Goal: Information Seeking & Learning: Learn about a topic

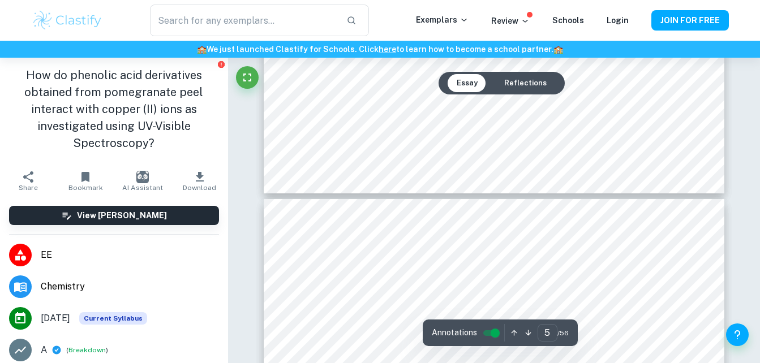
scroll to position [3305, 0]
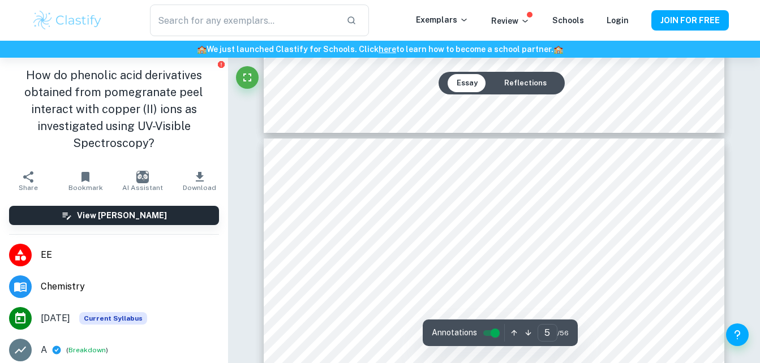
type input "4"
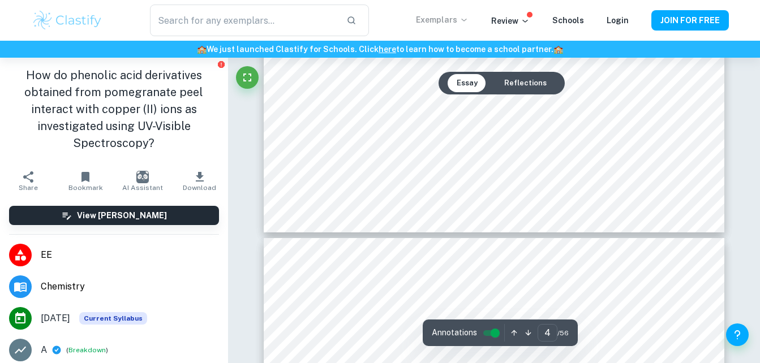
scroll to position [2604, 0]
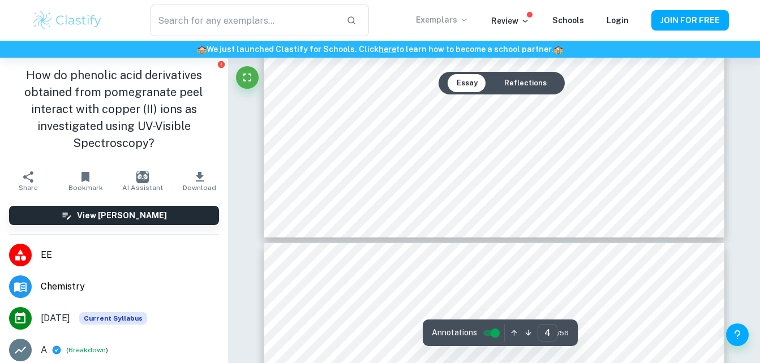
click at [432, 20] on p "Exemplars" at bounding box center [442, 20] width 53 height 12
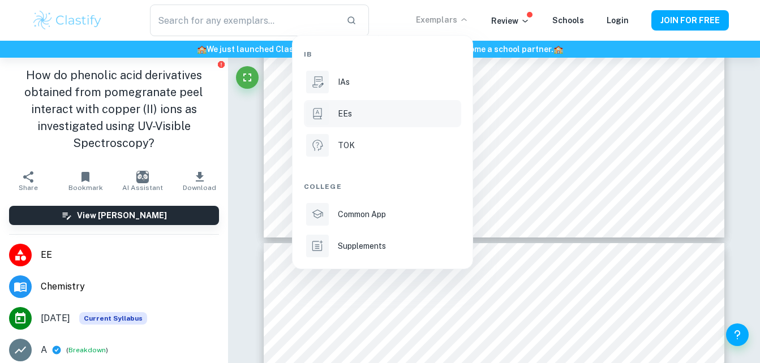
click at [357, 114] on div "EEs" at bounding box center [398, 113] width 121 height 12
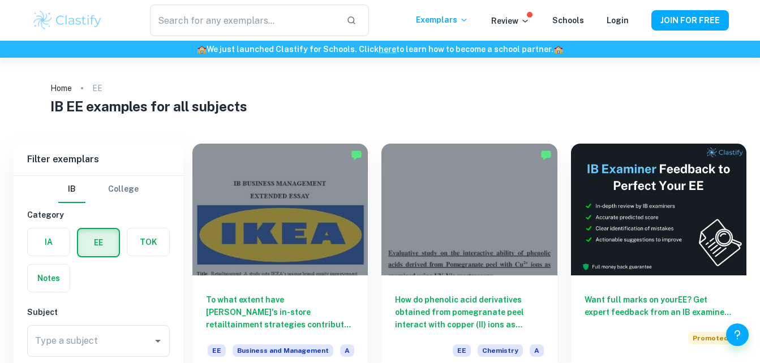
scroll to position [40, 0]
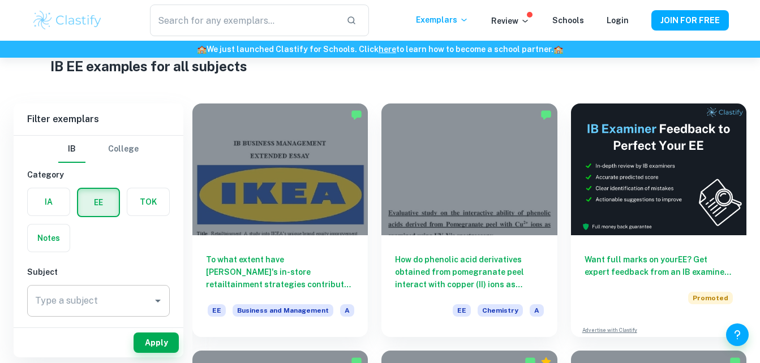
click at [153, 299] on icon "Open" at bounding box center [158, 301] width 14 height 14
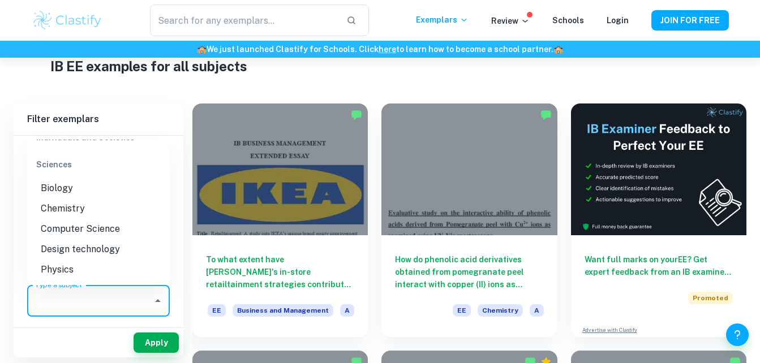
scroll to position [1275, 0]
click at [93, 219] on li "Chemistry" at bounding box center [98, 209] width 143 height 20
type input "Chemistry"
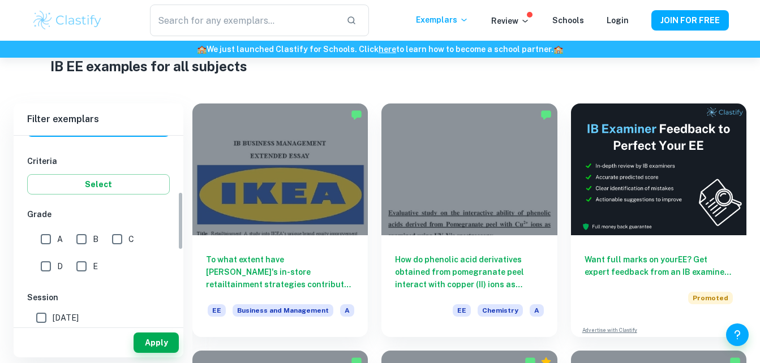
scroll to position [180, 0]
click at [47, 240] on input "A" at bounding box center [45, 238] width 23 height 23
checkbox input "true"
click at [89, 243] on input "B" at bounding box center [81, 238] width 23 height 23
checkbox input "true"
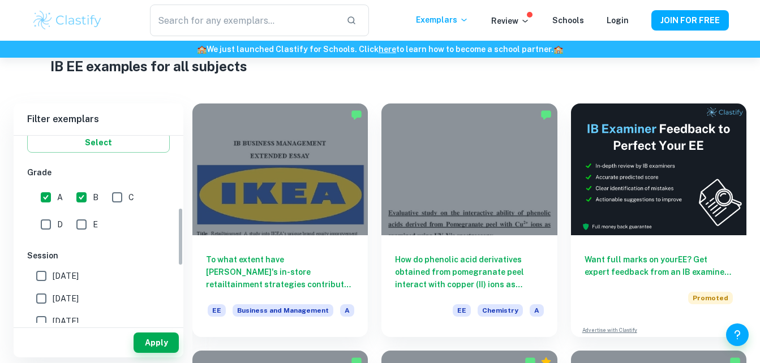
scroll to position [231, 0]
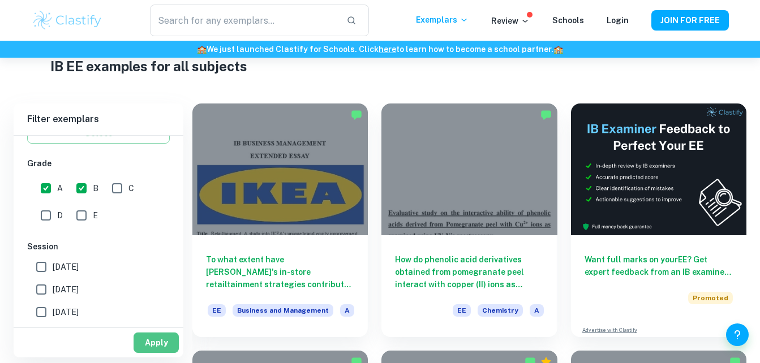
click at [161, 338] on button "Apply" at bounding box center [155, 343] width 45 height 20
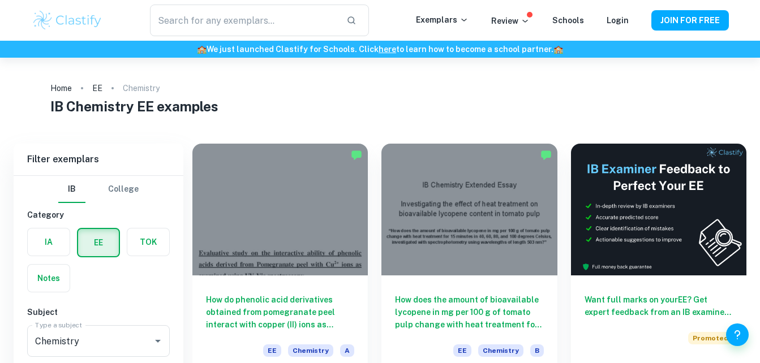
scroll to position [51, 0]
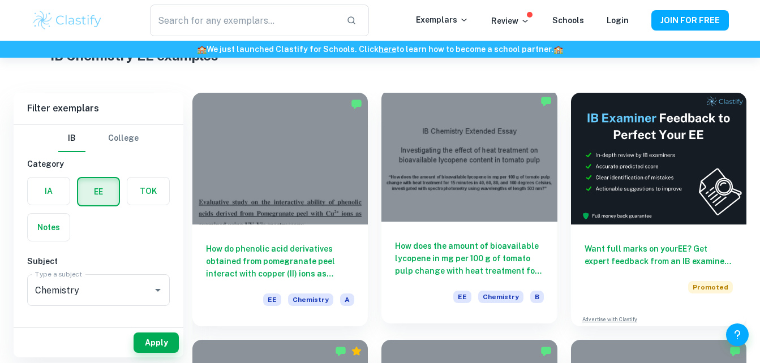
click at [480, 253] on h6 "How does the amount of bioavailable lycopene in mg per 100 g of tomato pulp cha…" at bounding box center [469, 258] width 148 height 37
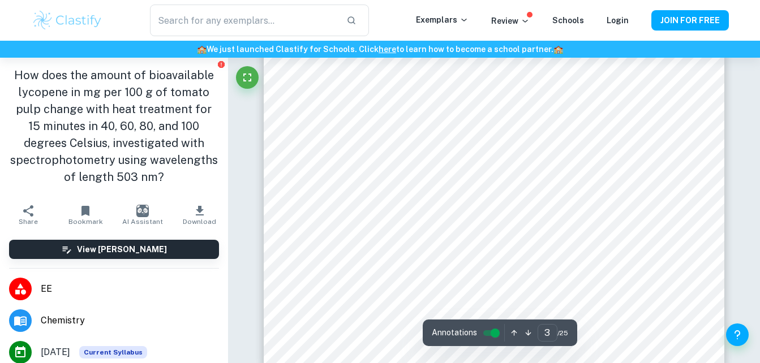
scroll to position [1655, 0]
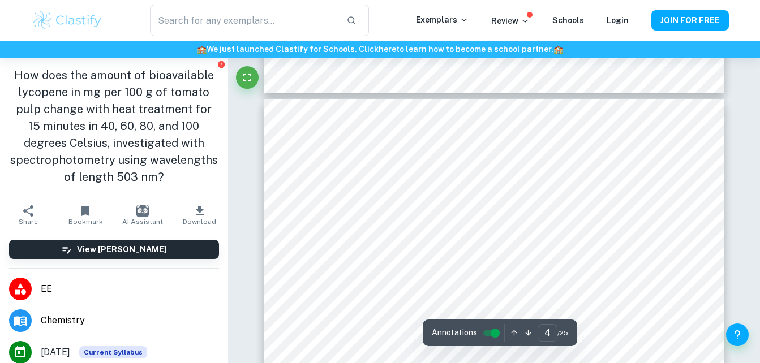
type input "3"
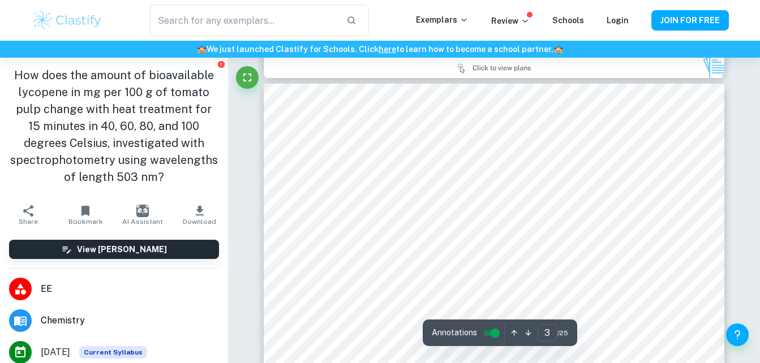
scroll to position [1335, 0]
click at [455, 21] on p "Exemplars" at bounding box center [442, 20] width 53 height 12
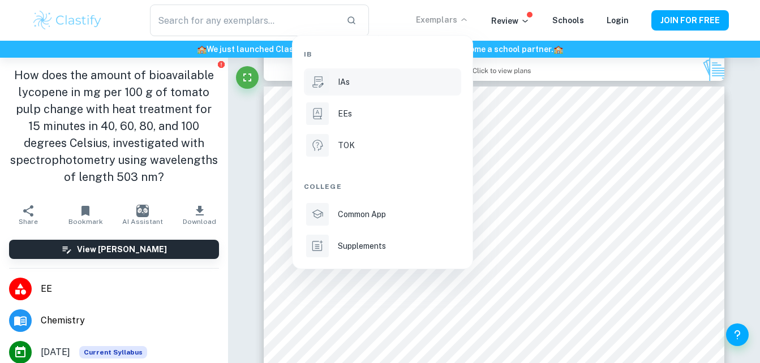
click at [348, 78] on p "IAs" at bounding box center [344, 82] width 12 height 12
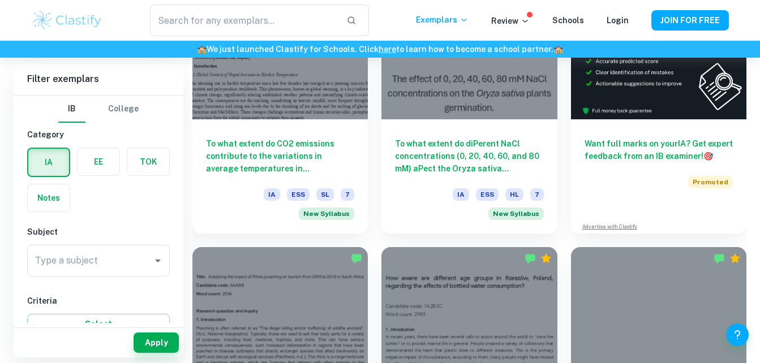
scroll to position [394, 0]
click at [165, 252] on div "Type a subject" at bounding box center [98, 261] width 143 height 32
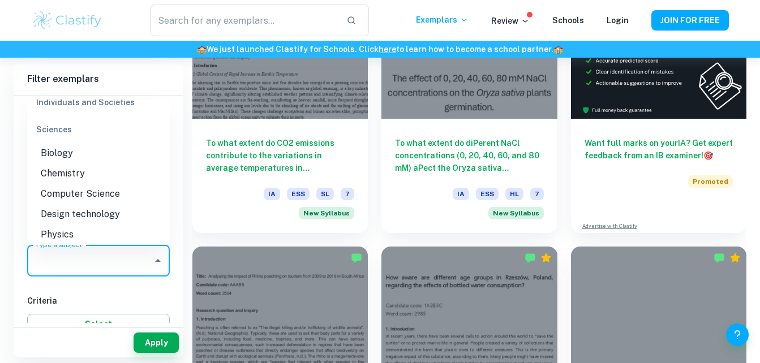
scroll to position [1396, 0]
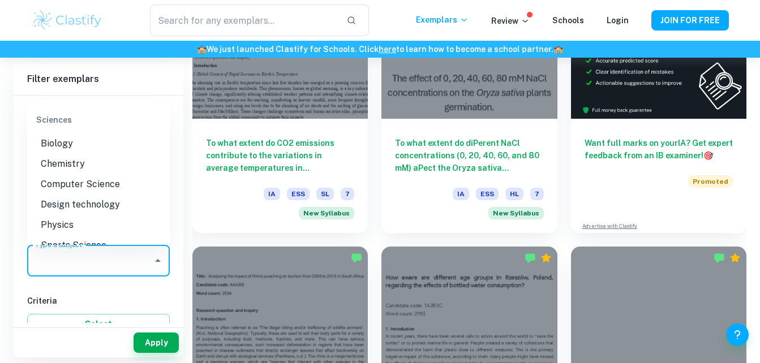
click at [75, 158] on li "Chemistry" at bounding box center [98, 164] width 143 height 20
type input "Chemistry"
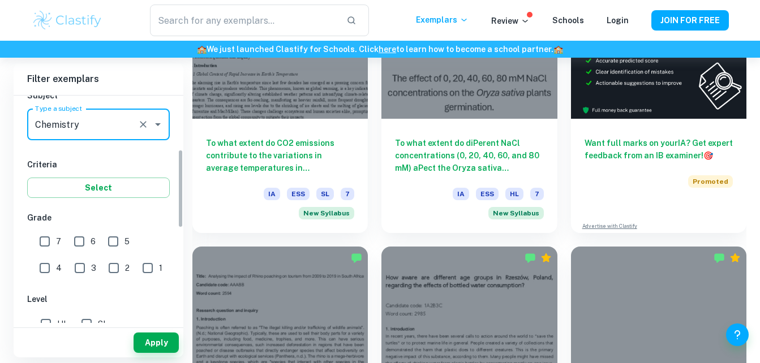
scroll to position [156, 0]
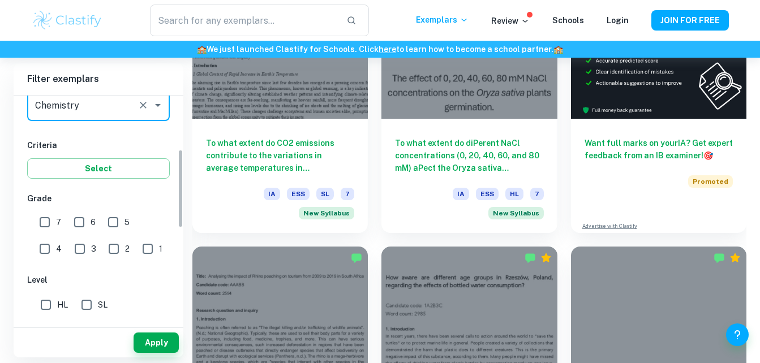
click at [79, 215] on input "6" at bounding box center [79, 222] width 23 height 23
checkbox input "true"
click at [45, 214] on input "7" at bounding box center [44, 222] width 23 height 23
checkbox input "true"
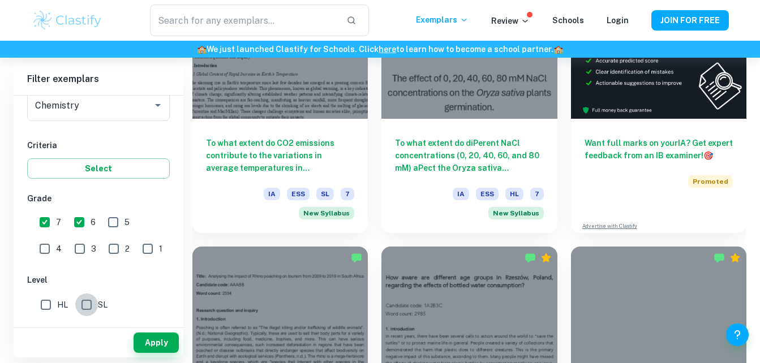
click at [94, 305] on input "SL" at bounding box center [86, 305] width 23 height 23
checkbox input "true"
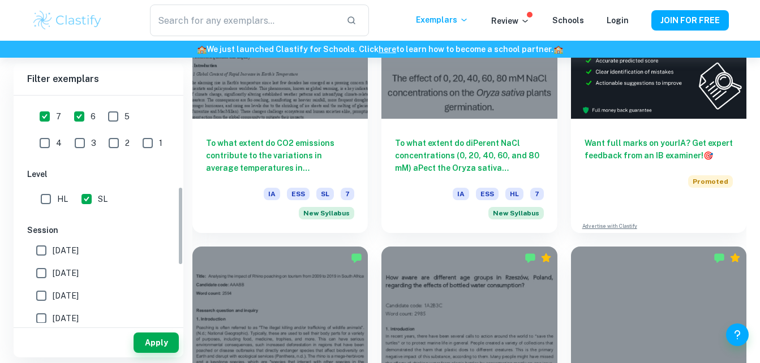
scroll to position [261, 0]
click at [157, 344] on button "Apply" at bounding box center [155, 343] width 45 height 20
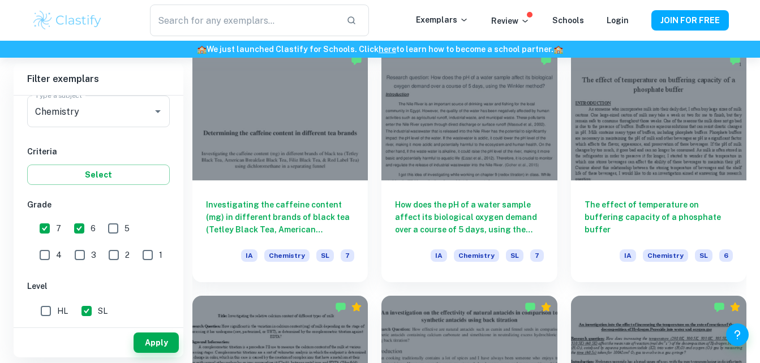
scroll to position [1334, 0]
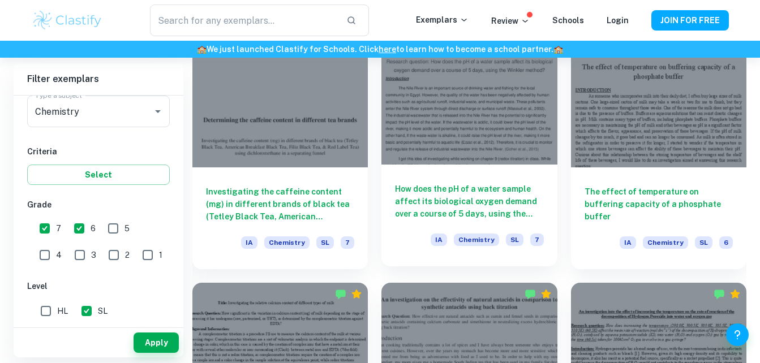
click at [454, 115] on div at bounding box center [468, 99] width 175 height 132
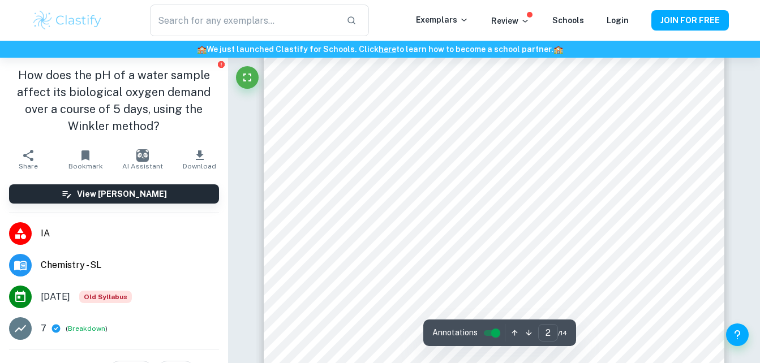
scroll to position [835, 0]
type input "1"
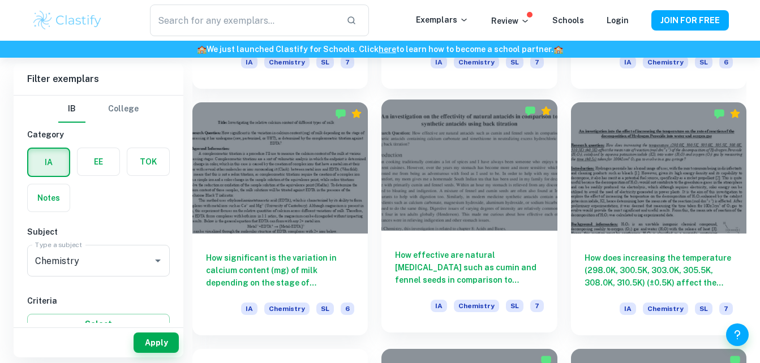
scroll to position [1516, 0]
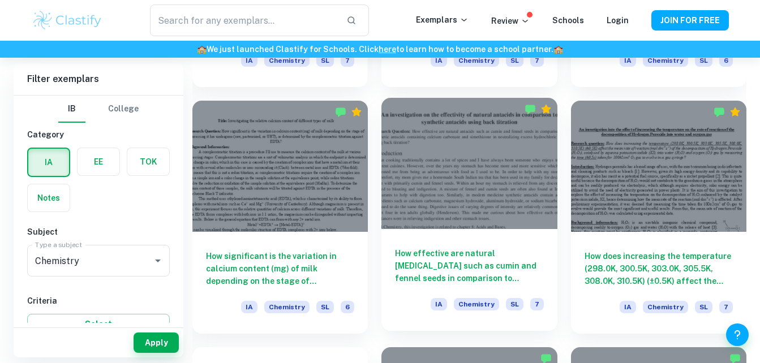
click at [435, 152] on div at bounding box center [468, 164] width 175 height 132
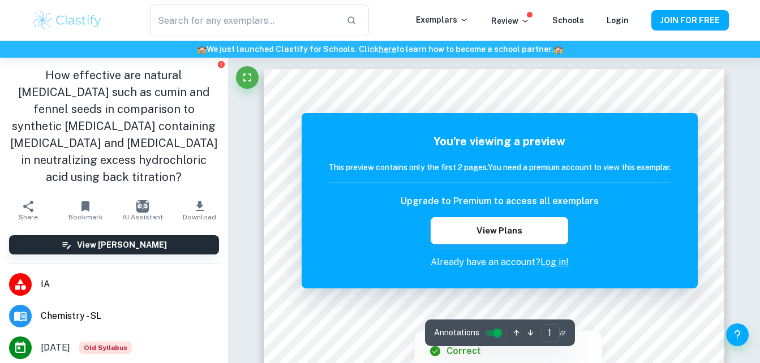
click at [376, 323] on div at bounding box center [413, 321] width 245 height 12
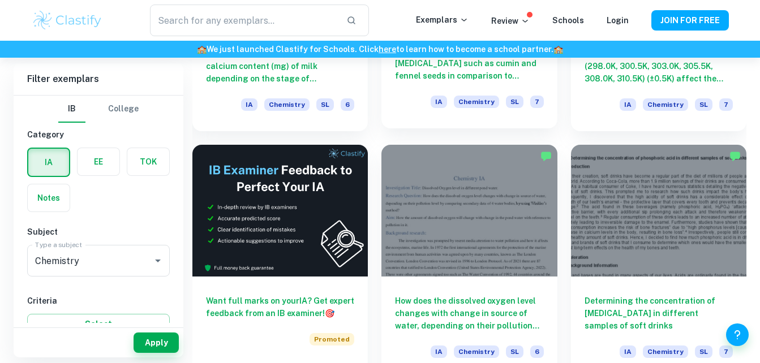
scroll to position [1719, 0]
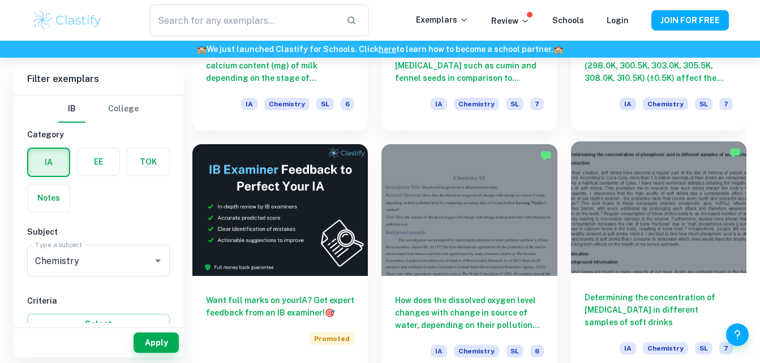
click at [606, 269] on div at bounding box center [658, 207] width 175 height 132
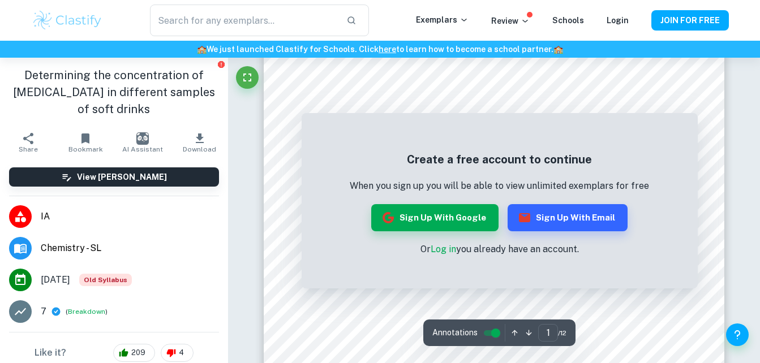
scroll to position [230, 0]
click at [440, 252] on link "Log in" at bounding box center [442, 249] width 25 height 11
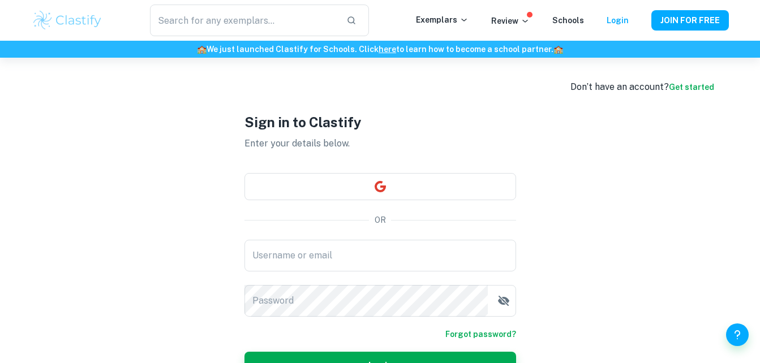
type input "[EMAIL_ADDRESS][DOMAIN_NAME]"
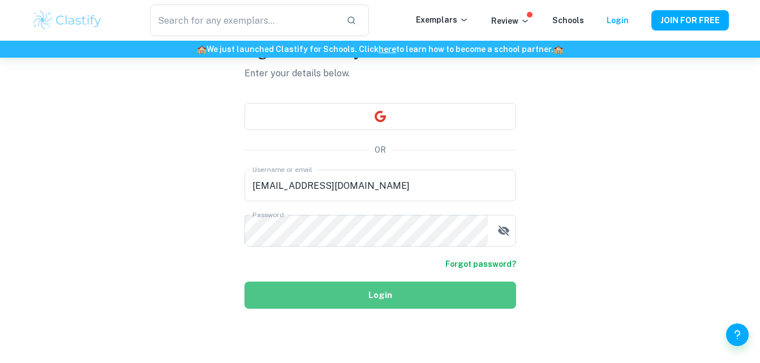
click at [409, 304] on button "Login" at bounding box center [379, 295] width 271 height 27
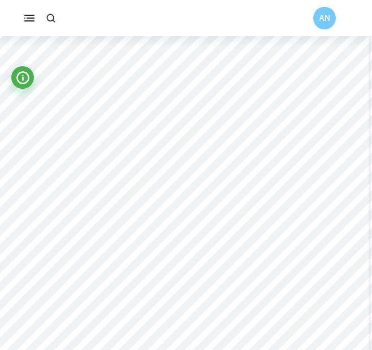
scroll to position [6228, 2]
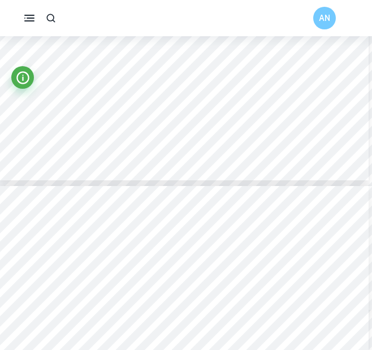
type input "11"
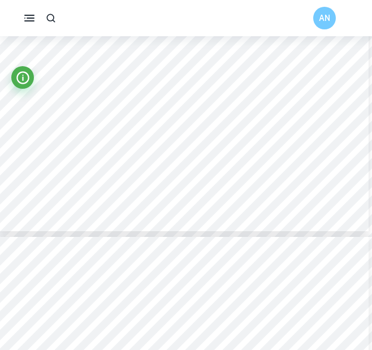
scroll to position [5797, 2]
